Goal: Information Seeking & Learning: Learn about a topic

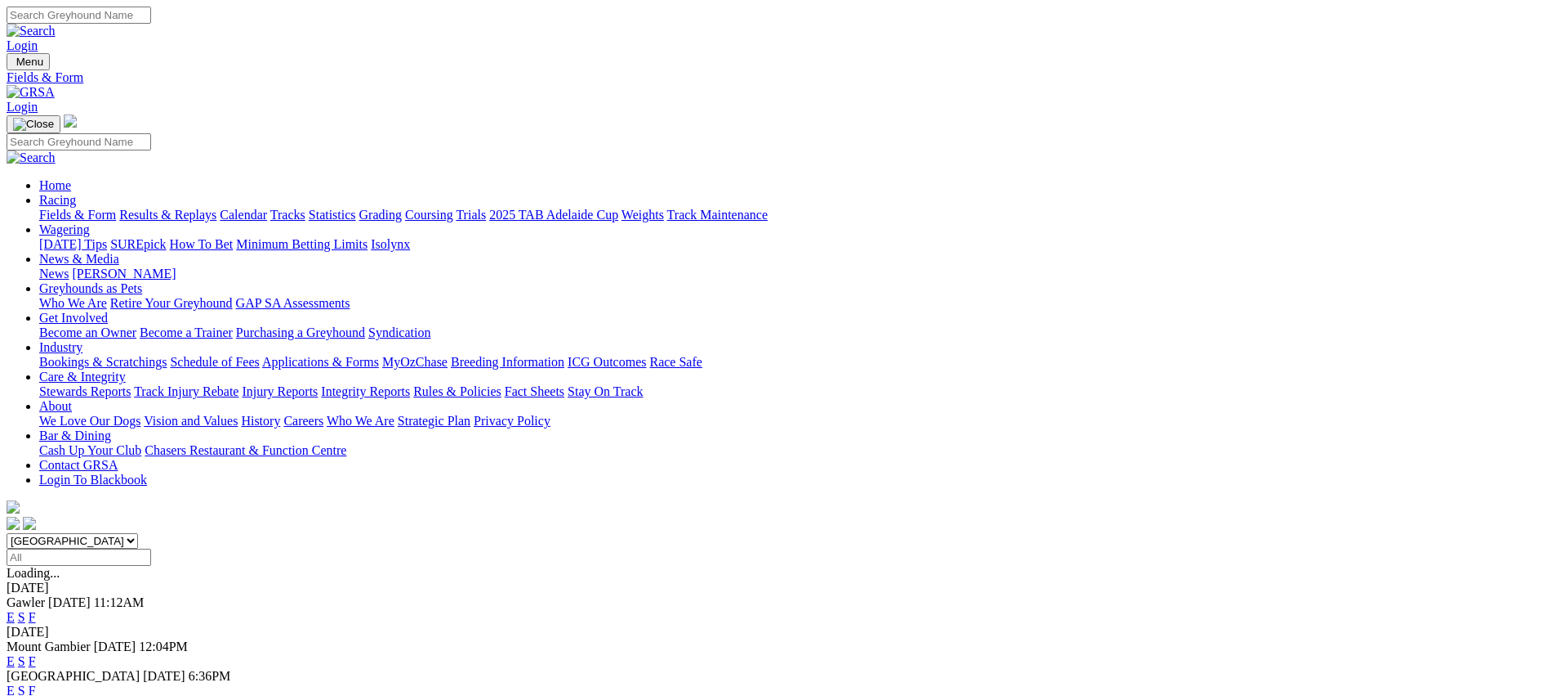
click at [116, 208] on link "Fields & Form" at bounding box center [78, 215] width 77 height 14
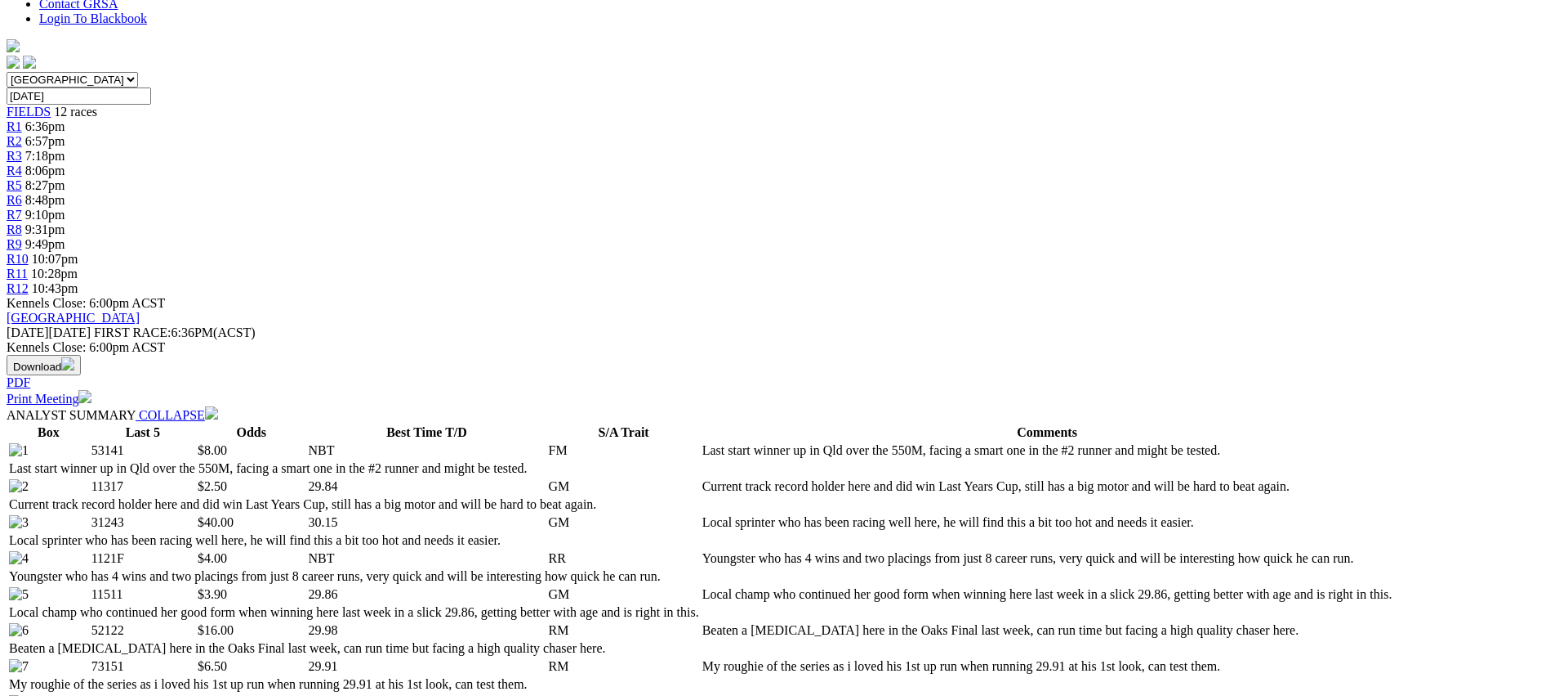
scroll to position [540, 0]
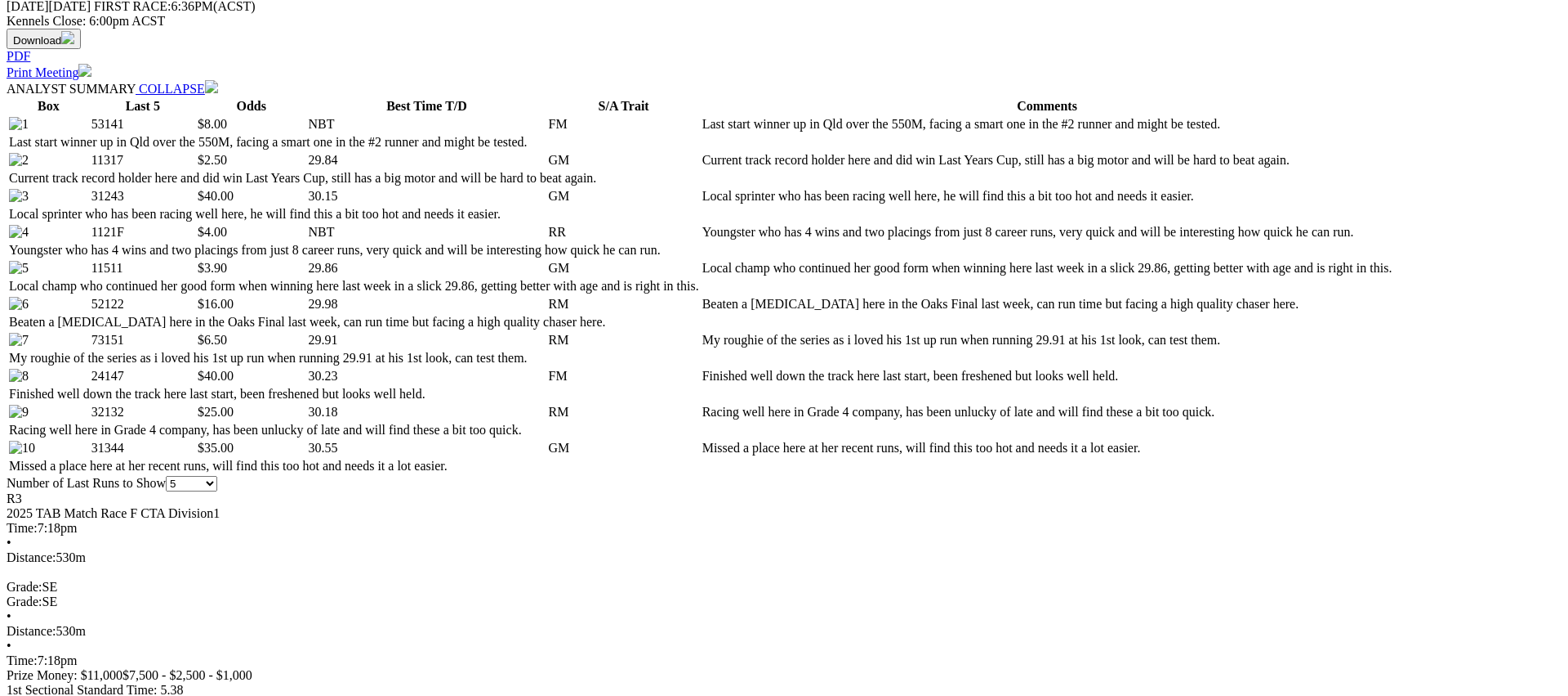
scroll to position [785, 0]
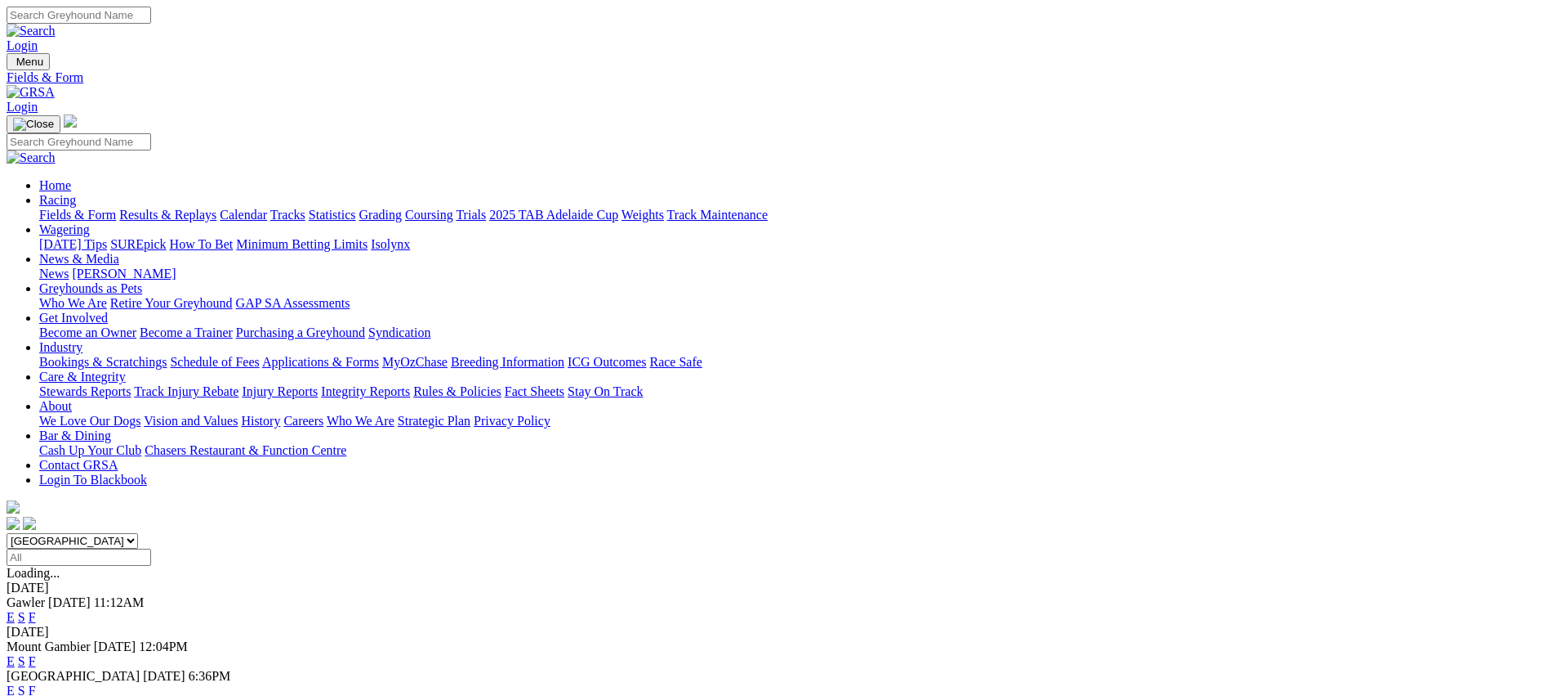
click at [15, 654] on link "E" at bounding box center [11, 661] width 9 height 14
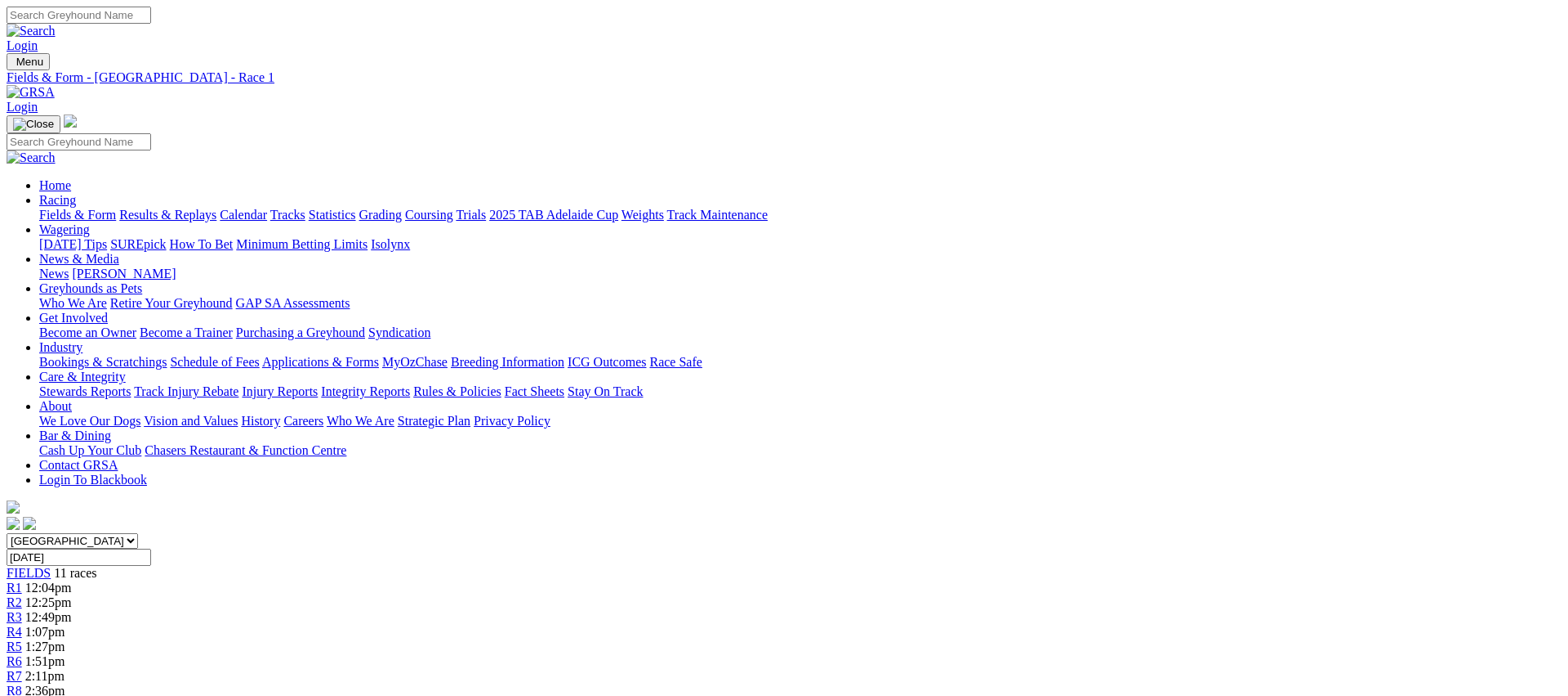
click at [22, 595] on span "R2" at bounding box center [15, 602] width 15 height 14
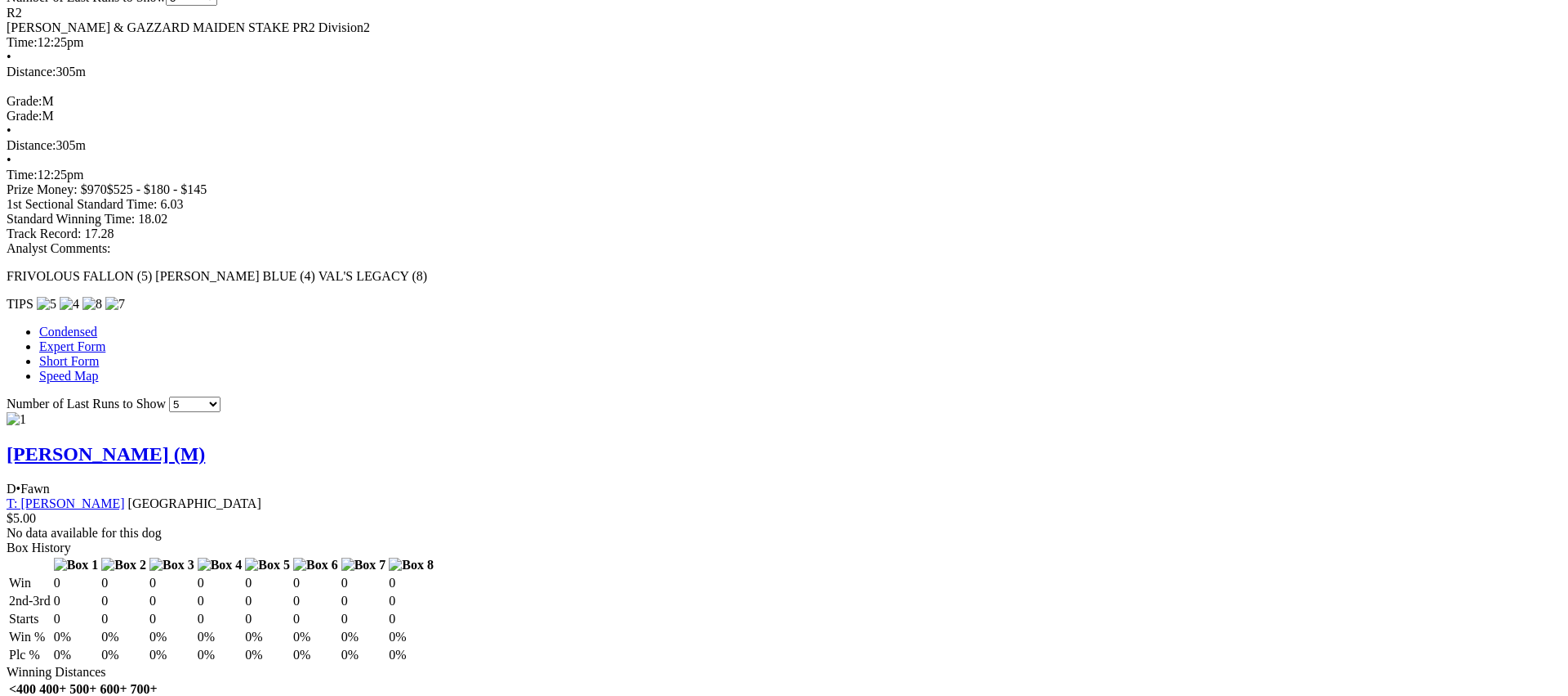
scroll to position [1059, 0]
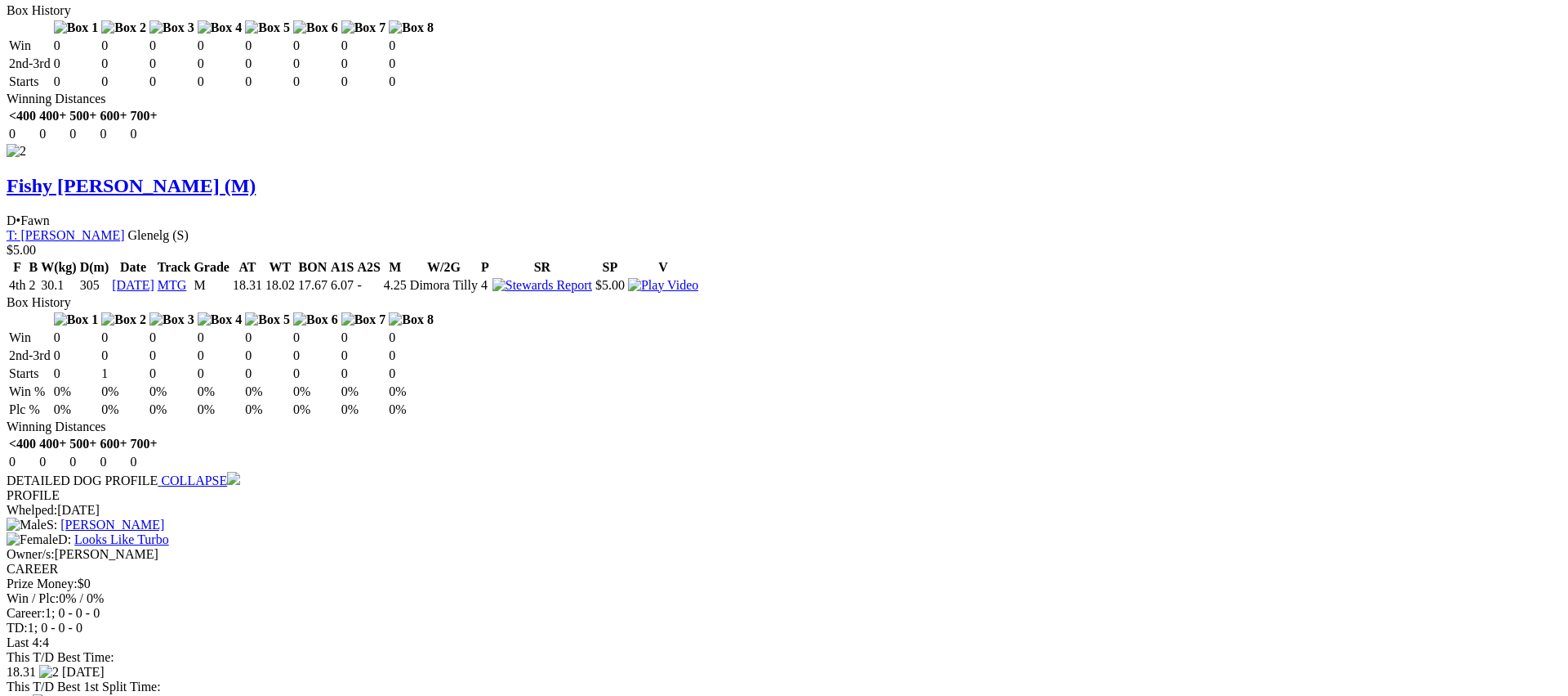
scroll to position [1814, 0]
